Goal: Task Accomplishment & Management: Use online tool/utility

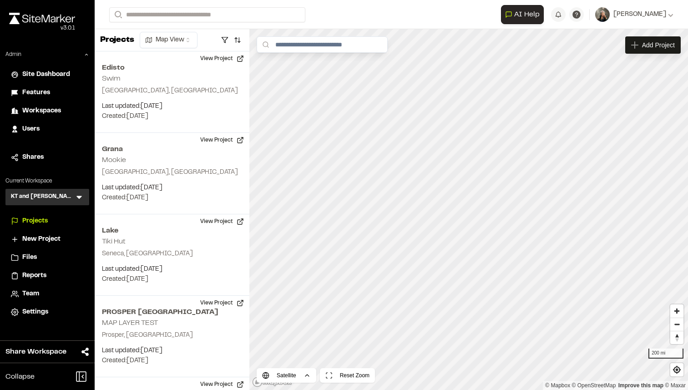
scroll to position [1162, 0]
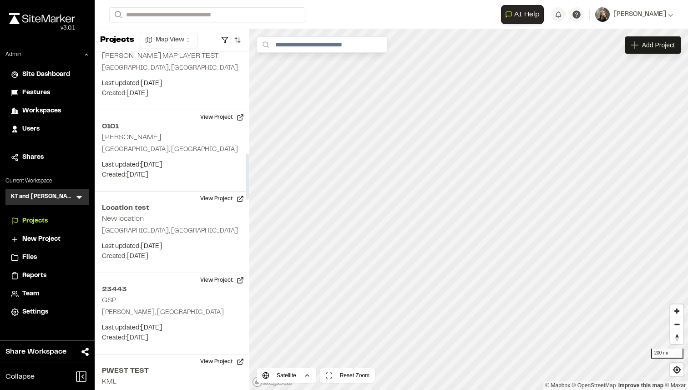
scroll to position [776, 0]
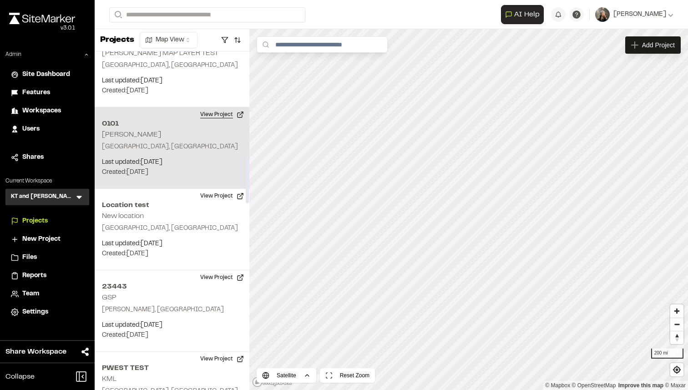
click at [214, 111] on button "View Project" at bounding box center [222, 114] width 55 height 15
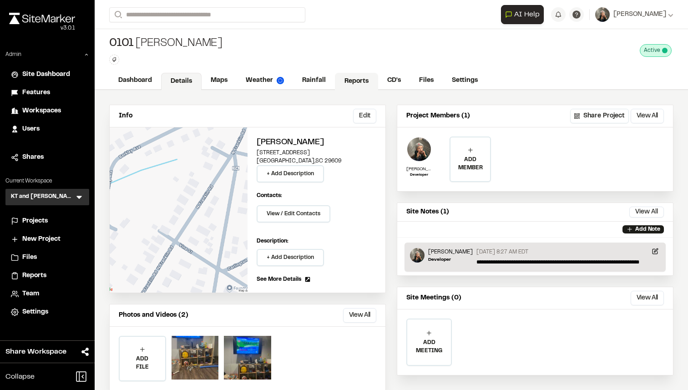
click at [347, 83] on link "Reports" at bounding box center [356, 81] width 43 height 17
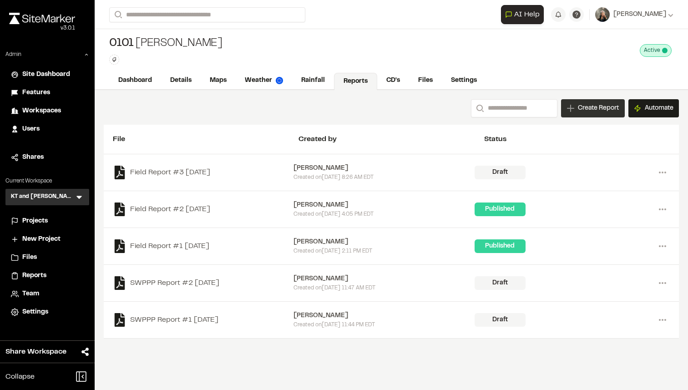
click at [588, 113] on div "Create Report" at bounding box center [593, 108] width 64 height 18
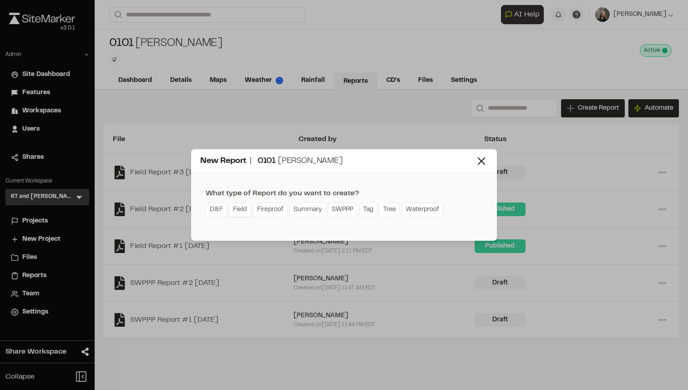
click at [232, 211] on link "Field" at bounding box center [240, 210] width 22 height 15
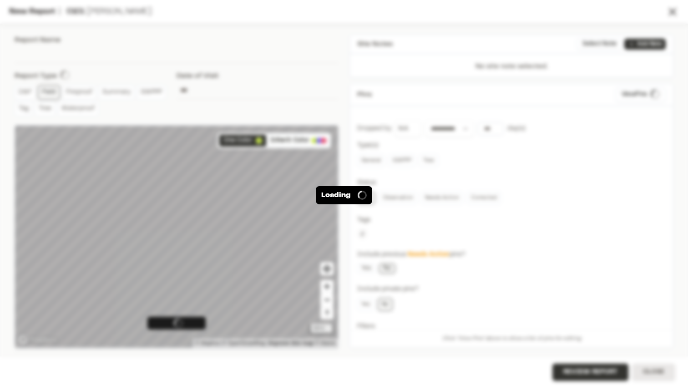
type input "**********"
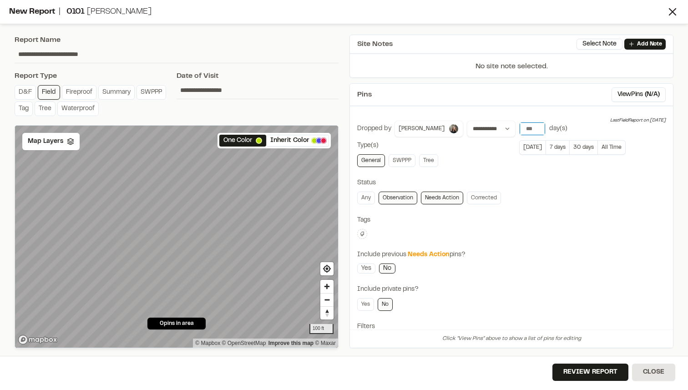
click at [520, 132] on input "number" at bounding box center [532, 128] width 25 height 13
click at [598, 148] on button "All Time" at bounding box center [612, 147] width 28 height 15
click at [565, 373] on button "Review Report" at bounding box center [591, 372] width 76 height 17
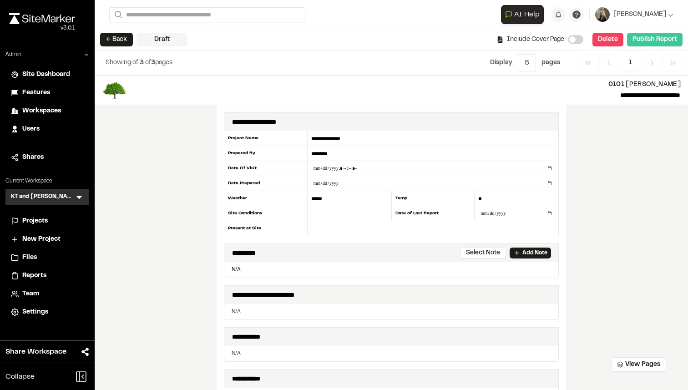
click at [646, 43] on button "Publish Report" at bounding box center [655, 40] width 56 height 14
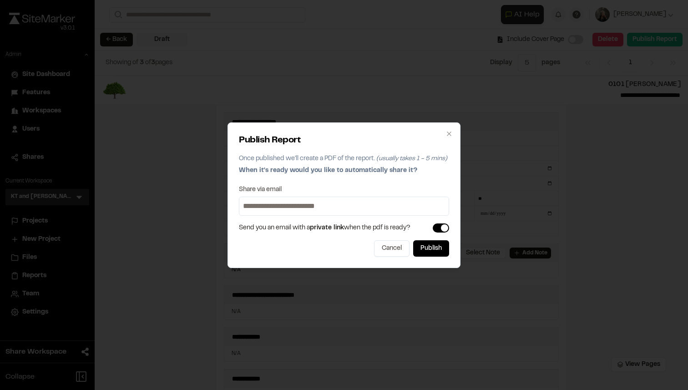
click at [327, 205] on input at bounding box center [344, 206] width 206 height 15
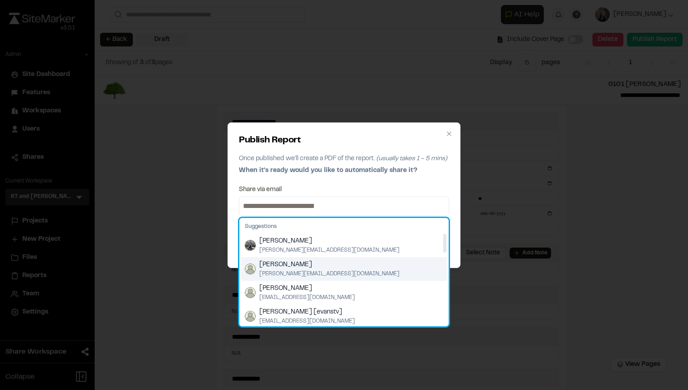
click at [304, 267] on span "[PERSON_NAME]" at bounding box center [329, 265] width 140 height 10
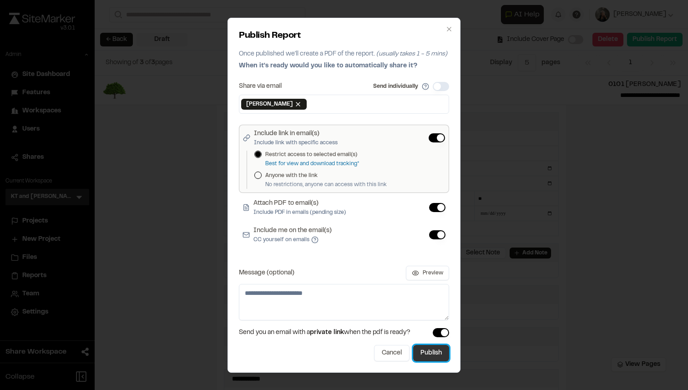
click at [431, 351] on button "Publish" at bounding box center [431, 353] width 36 height 16
